Goal: Task Accomplishment & Management: Use online tool/utility

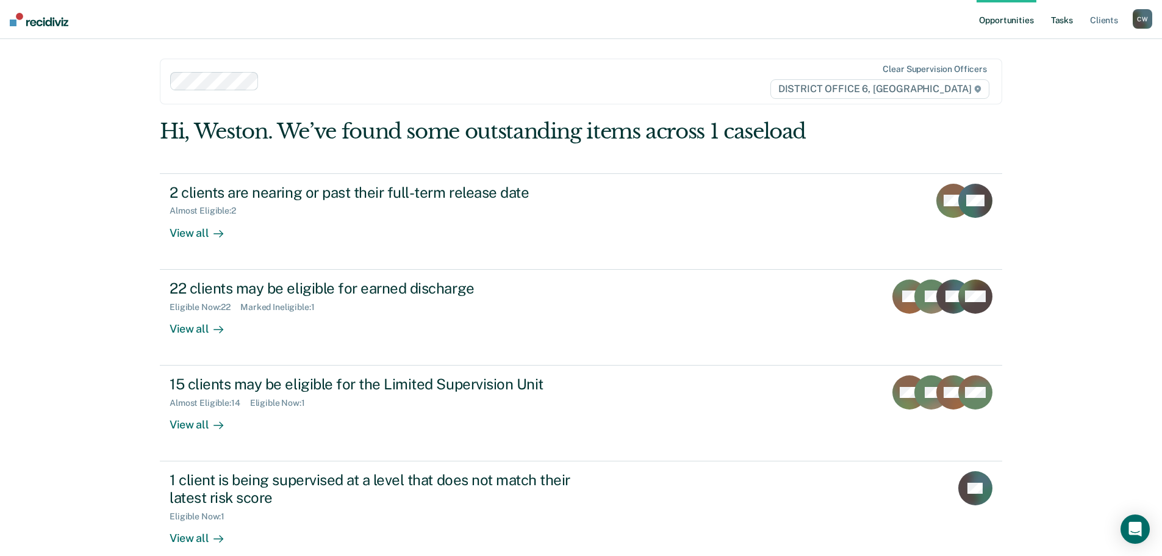
click at [1055, 24] on link "Tasks" at bounding box center [1061, 19] width 27 height 39
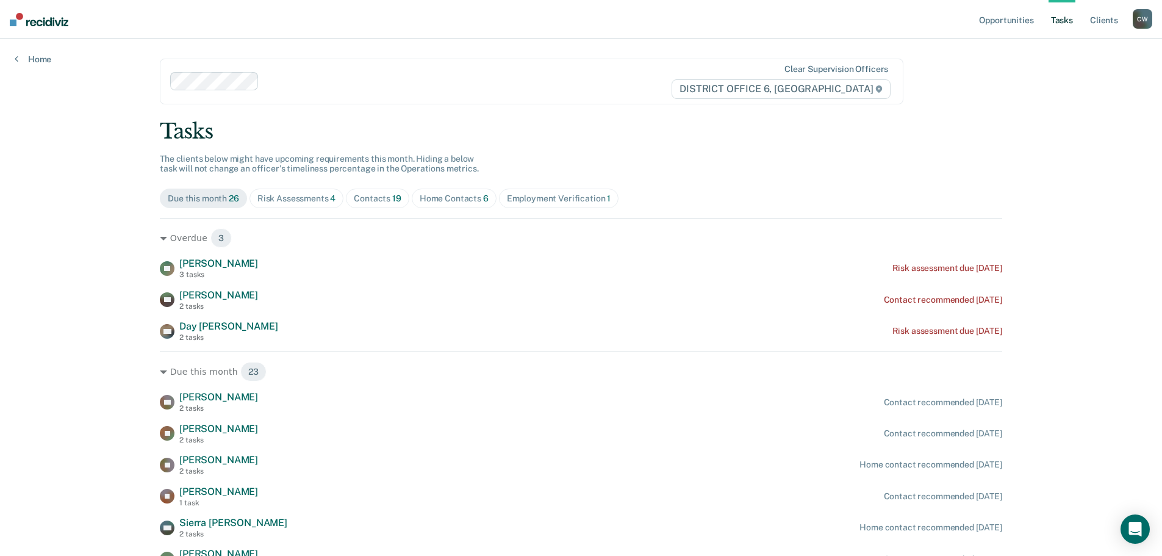
click at [318, 201] on div "Risk Assessments 4" at bounding box center [296, 198] width 79 height 10
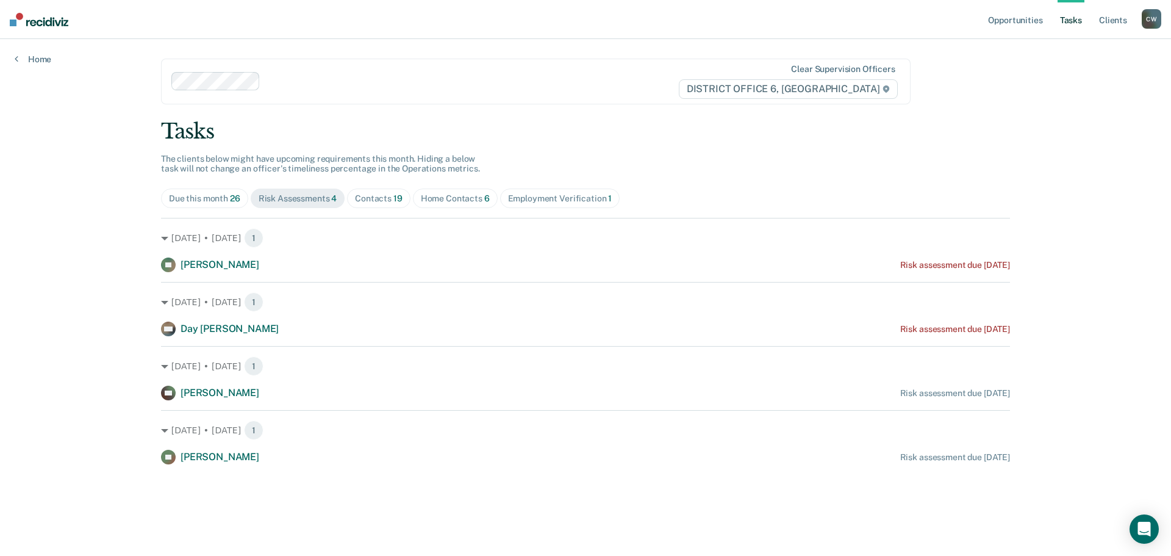
click at [223, 209] on div "Tasks The clients below might have upcoming requirements this month. Hiding a b…" at bounding box center [585, 291] width 849 height 345
click at [219, 206] on span "Due this month 26" at bounding box center [204, 198] width 87 height 20
